Goal: Check status: Check status

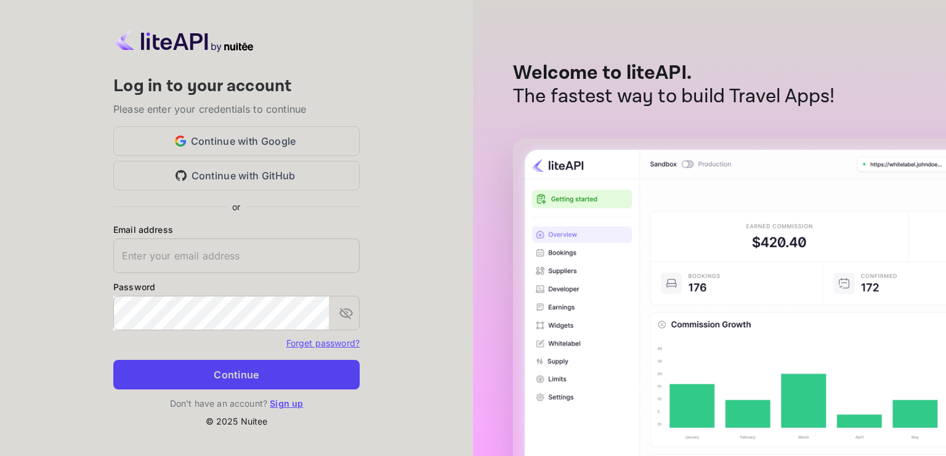
type input "[EMAIL_ADDRESS][DOMAIN_NAME]"
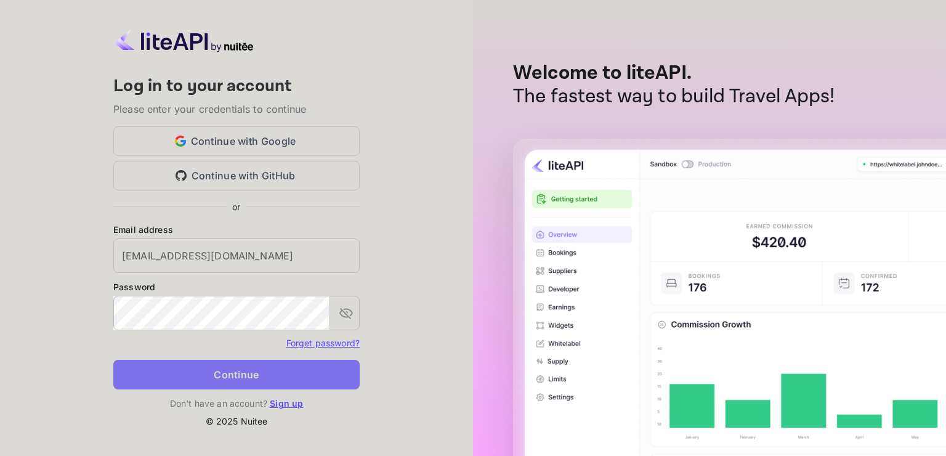
click at [231, 370] on button "Continue" at bounding box center [236, 375] width 246 height 30
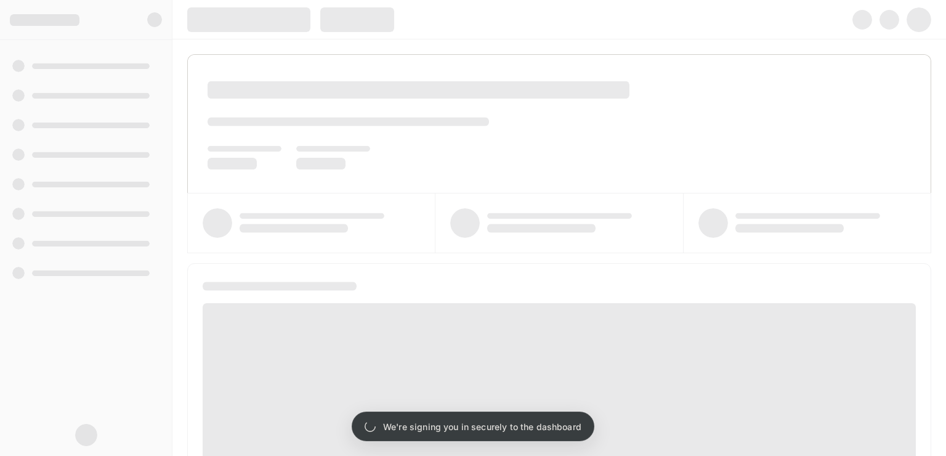
click at [431, 196] on div at bounding box center [559, 223] width 744 height 60
click at [435, 196] on div at bounding box center [559, 223] width 248 height 60
click at [429, 195] on div at bounding box center [311, 223] width 248 height 60
click at [399, 185] on div at bounding box center [559, 124] width 743 height 138
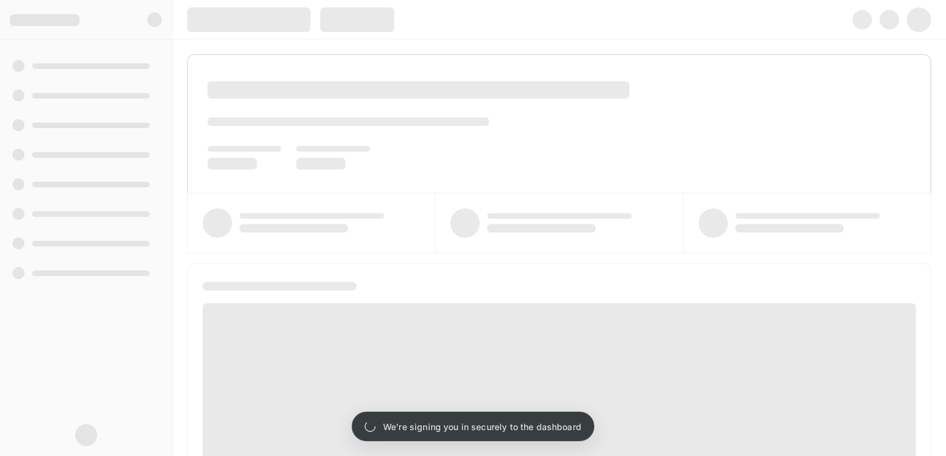
click at [399, 185] on div at bounding box center [559, 124] width 743 height 138
click at [397, 184] on div at bounding box center [559, 124] width 743 height 138
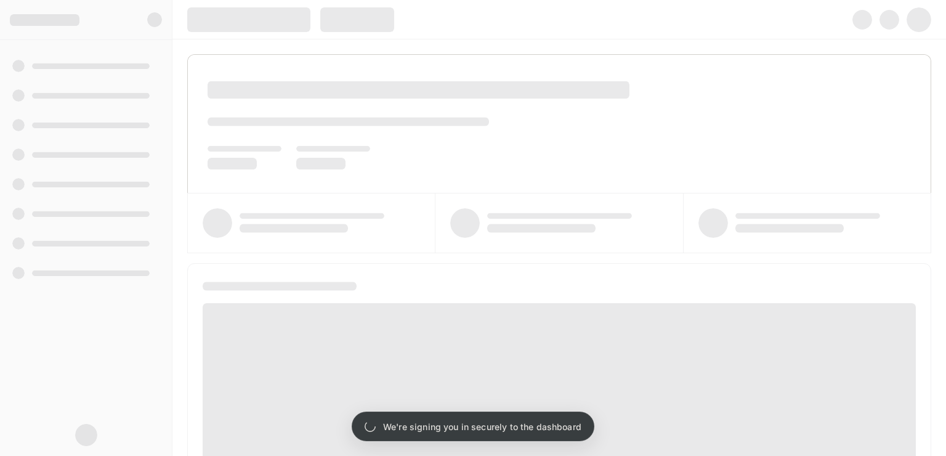
click at [398, 184] on div at bounding box center [559, 124] width 743 height 138
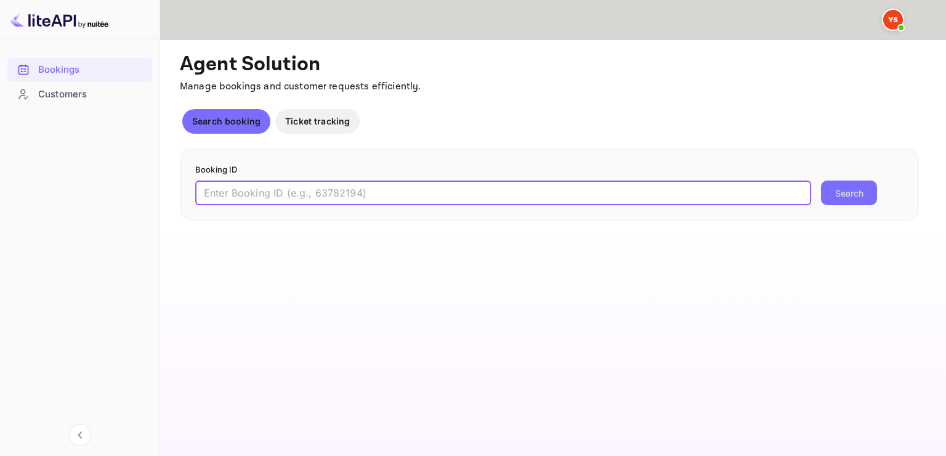
click at [387, 188] on input "text" at bounding box center [503, 192] width 616 height 25
type input "9764038"
click at [848, 198] on button "Search" at bounding box center [849, 192] width 56 height 25
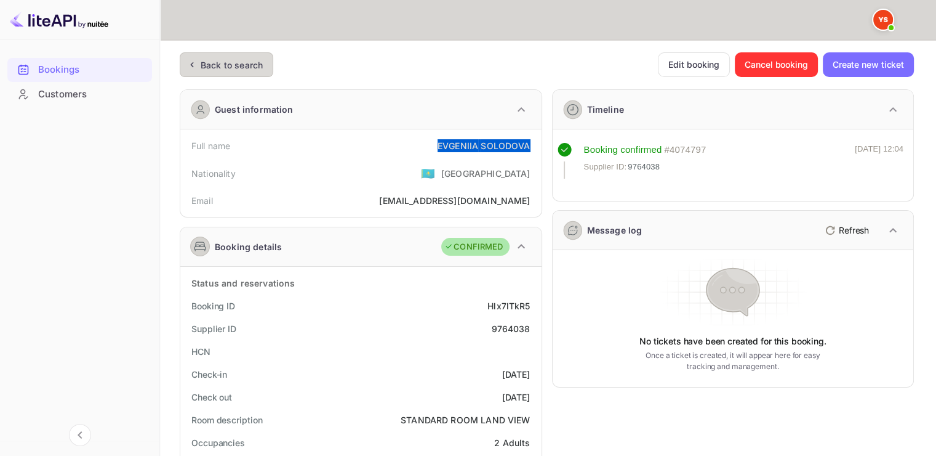
drag, startPoint x: 446, startPoint y: 147, endPoint x: 534, endPoint y: 140, distance: 89.0
click at [534, 140] on div "Full name [PERSON_NAME]" at bounding box center [361, 145] width 352 height 23
copy div "[PERSON_NAME]"
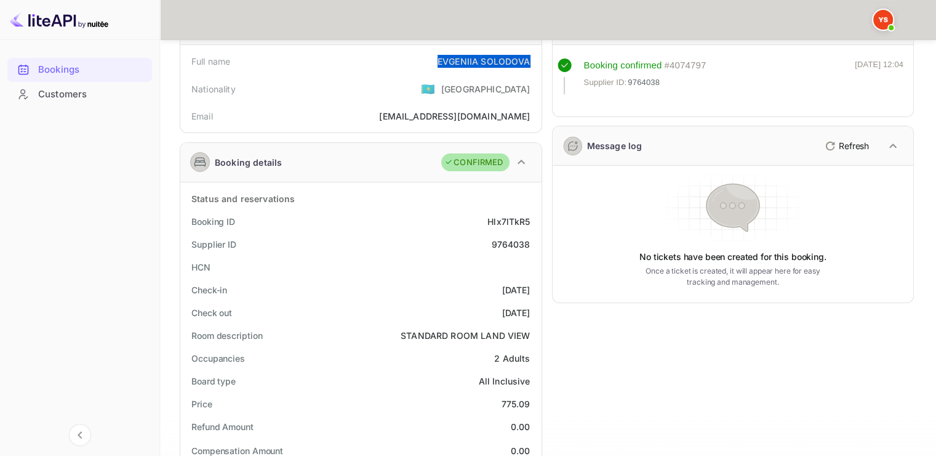
scroll to position [123, 0]
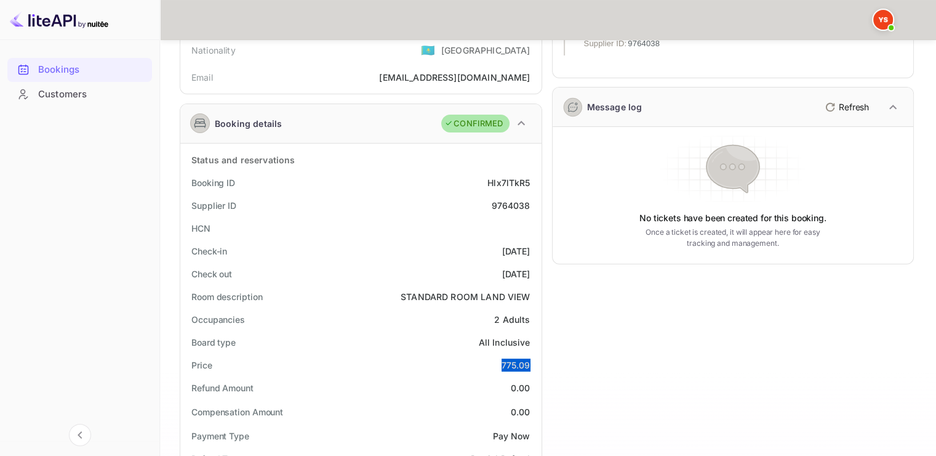
drag, startPoint x: 493, startPoint y: 363, endPoint x: 537, endPoint y: 360, distance: 44.5
copy div "775.09"
